Goal: Find specific page/section: Find specific page/section

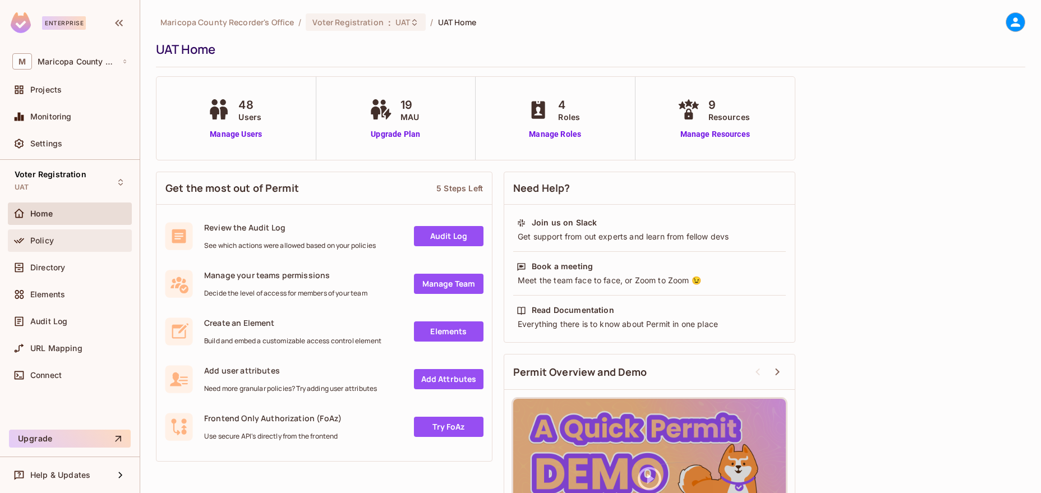
click at [34, 237] on span "Policy" at bounding box center [42, 240] width 24 height 9
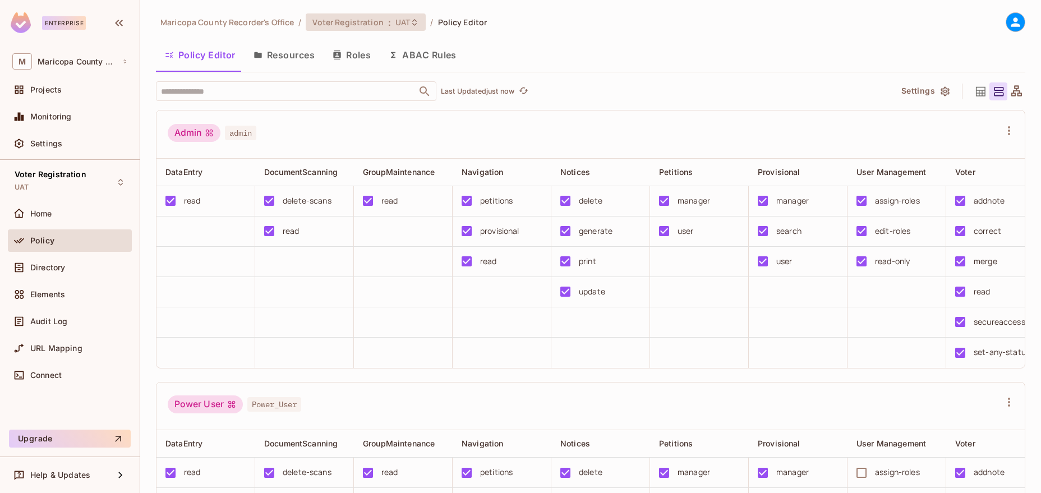
click at [388, 26] on span ":" at bounding box center [390, 22] width 4 height 9
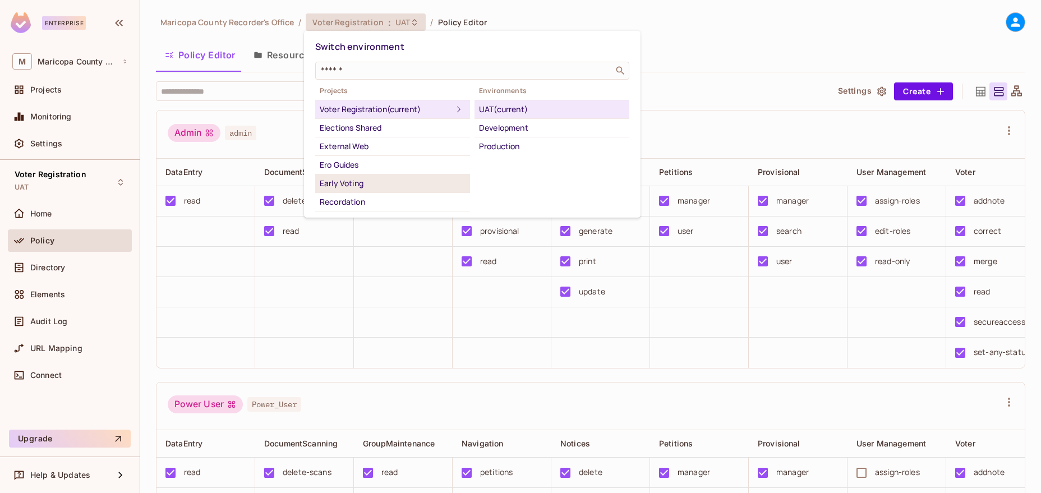
click at [364, 182] on div "Early Voting" at bounding box center [393, 183] width 146 height 13
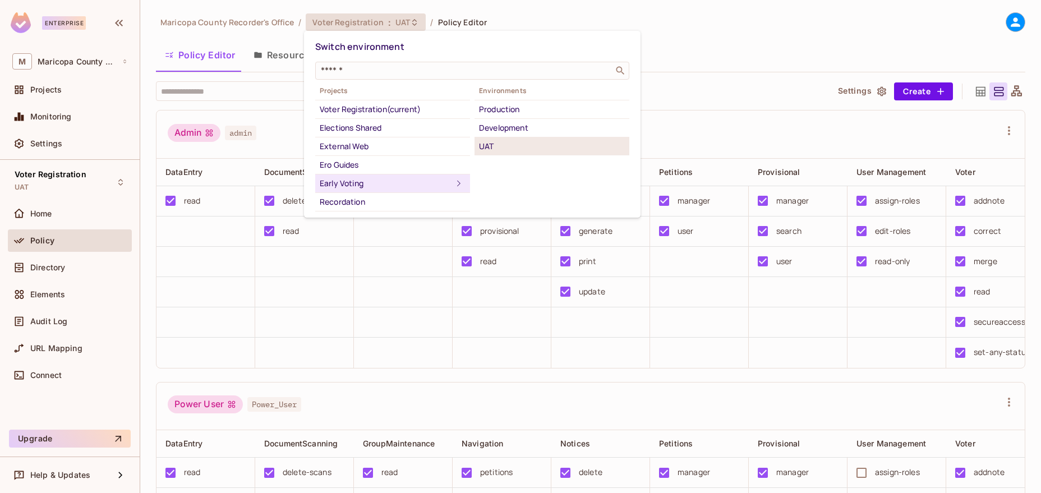
click at [495, 151] on div "UAT" at bounding box center [552, 146] width 146 height 13
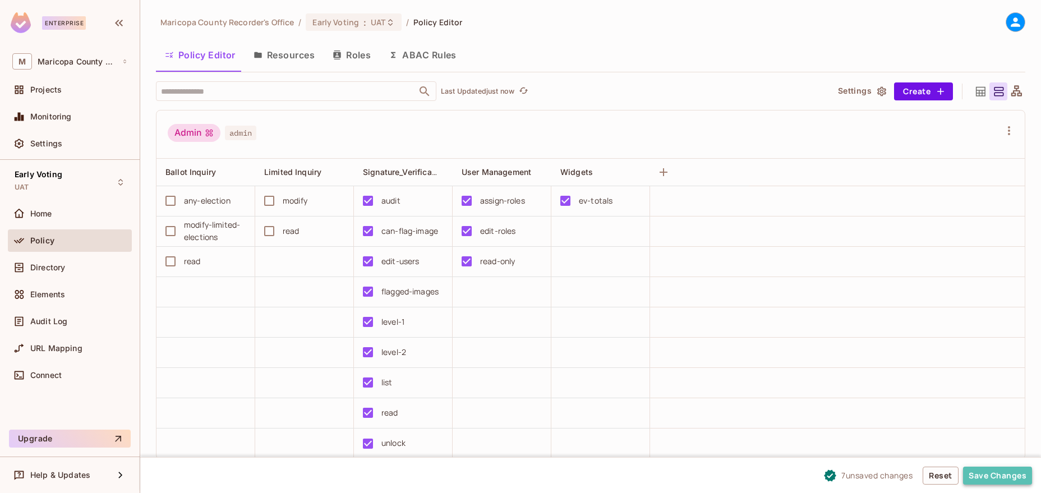
click at [1008, 472] on button "Save Changes" at bounding box center [997, 476] width 69 height 18
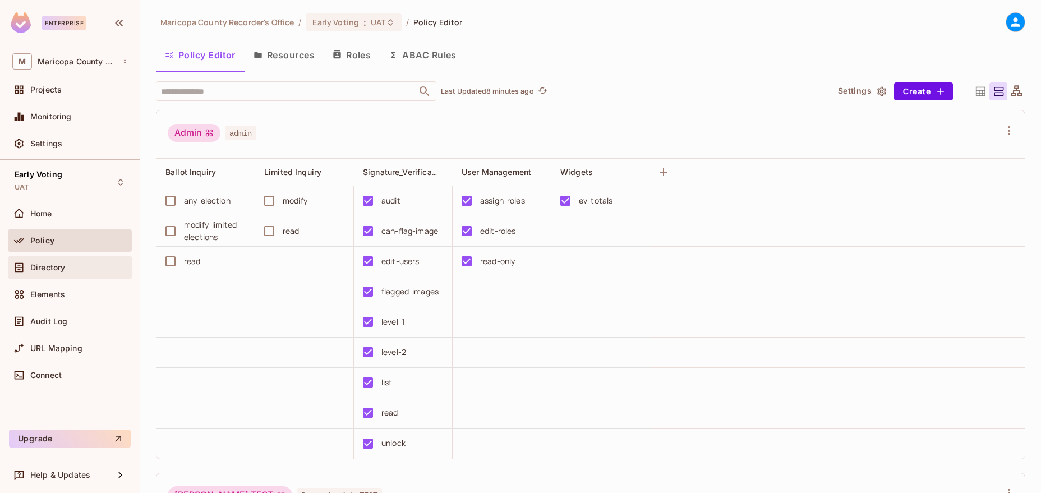
click at [48, 266] on span "Directory" at bounding box center [47, 267] width 35 height 9
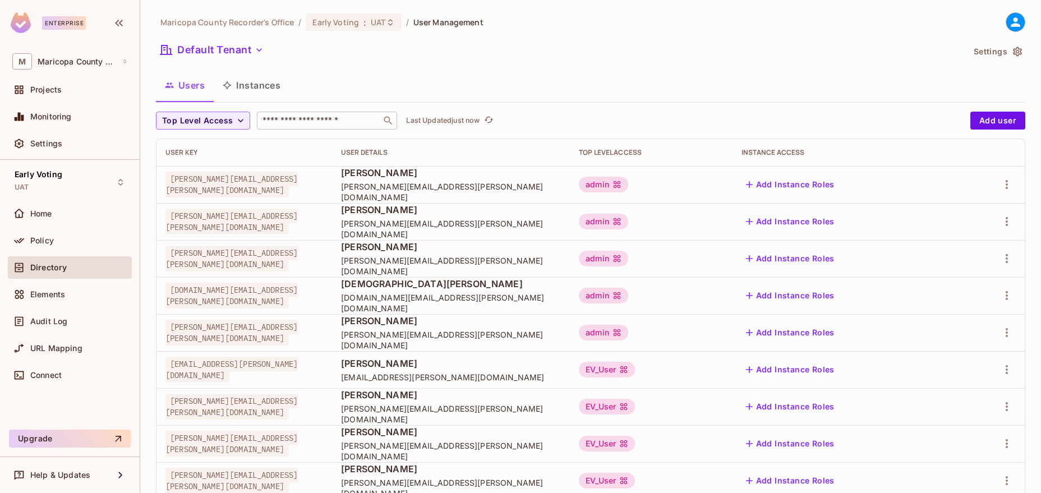
click at [303, 114] on div "​" at bounding box center [327, 121] width 140 height 18
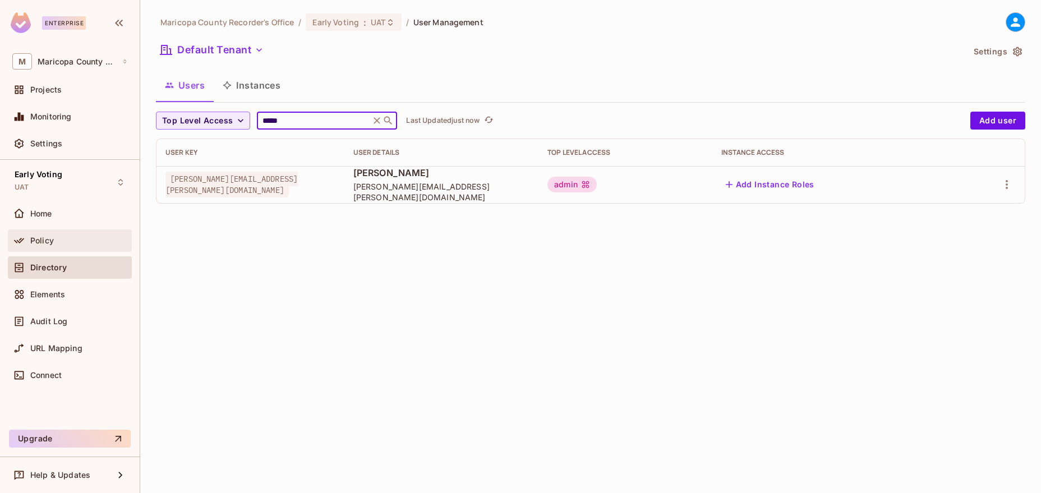
type input "*****"
click at [36, 245] on span "Policy" at bounding box center [42, 240] width 24 height 9
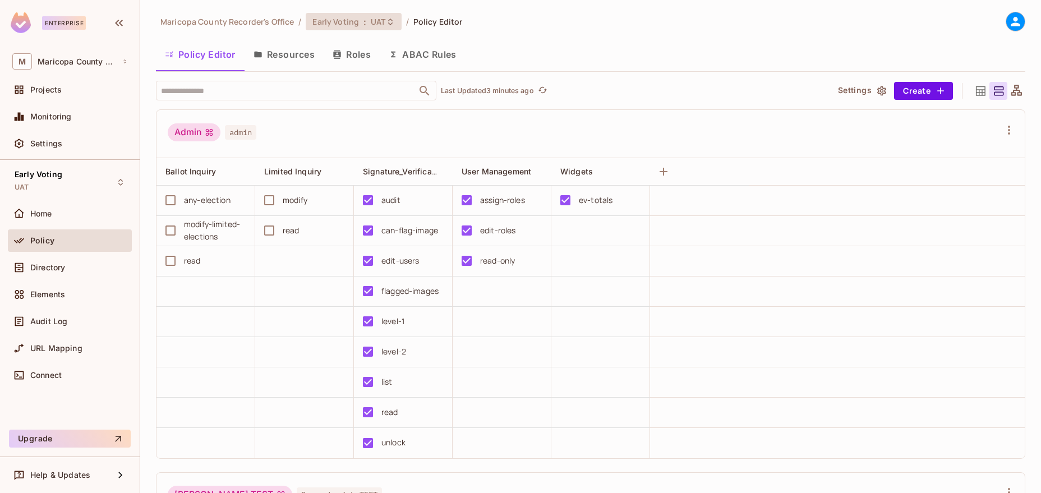
click at [375, 26] on span "UAT" at bounding box center [378, 21] width 15 height 11
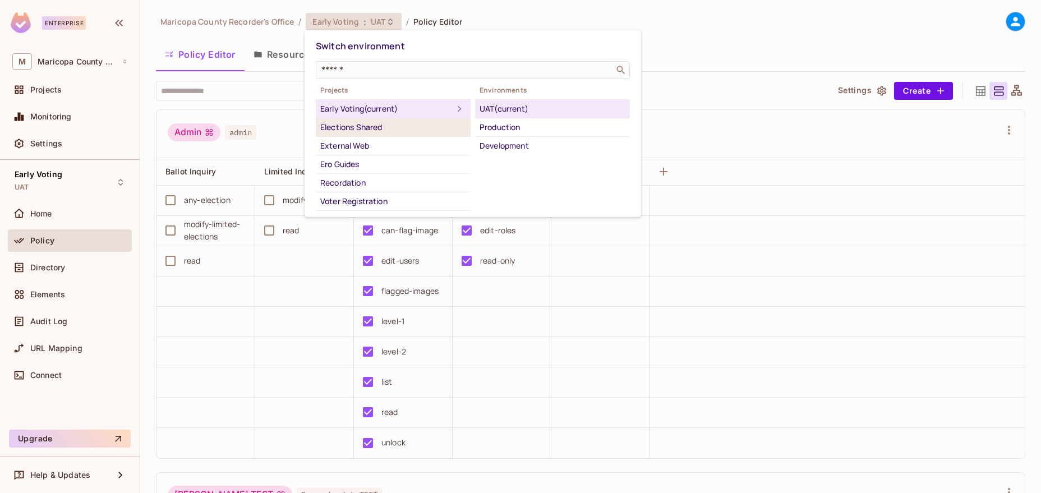
click at [387, 131] on div "Elections Shared" at bounding box center [393, 127] width 146 height 13
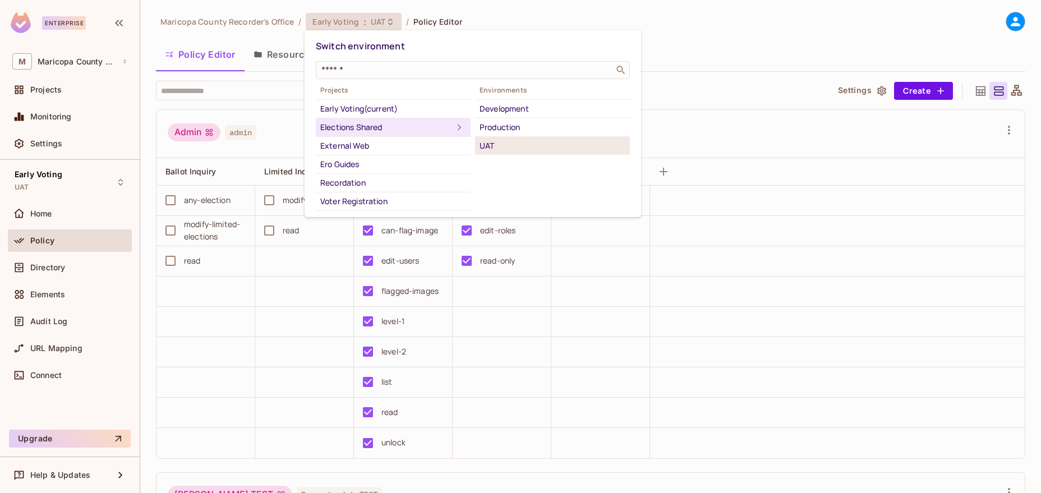
click at [501, 149] on div "UAT" at bounding box center [553, 145] width 146 height 13
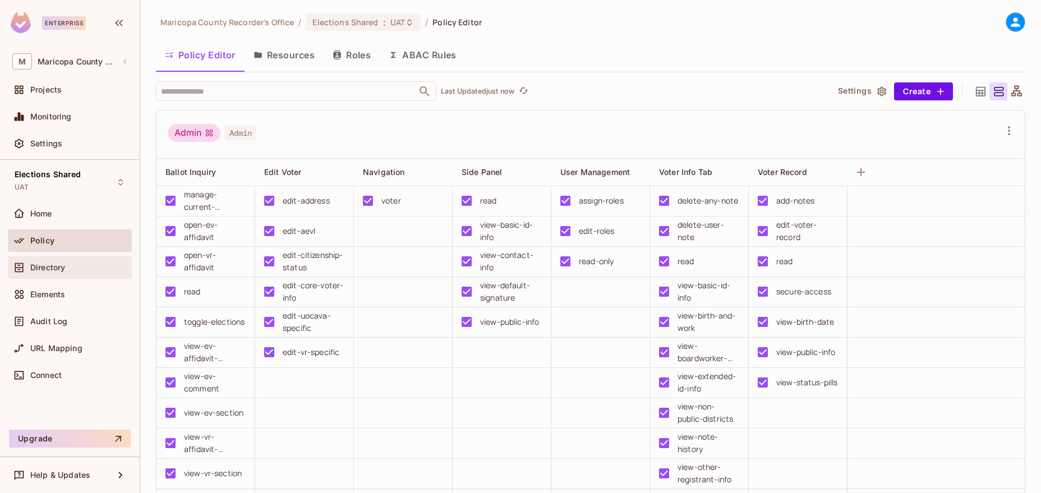
click at [64, 262] on div "Directory" at bounding box center [69, 267] width 115 height 13
